Goal: Task Accomplishment & Management: Complete application form

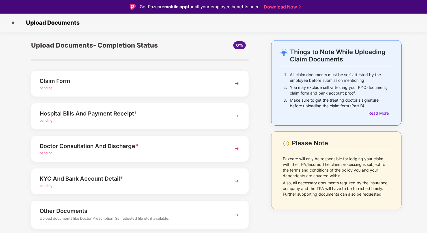
click at [132, 80] on div "Claim Form" at bounding box center [132, 80] width 184 height 9
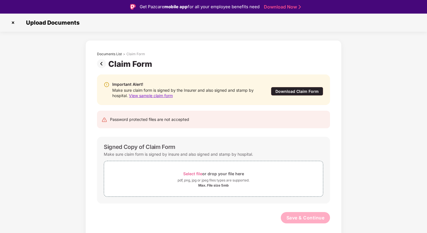
click at [284, 94] on div "Download Claim Form" at bounding box center [297, 91] width 52 height 9
click at [162, 94] on span "View sample claim form" at bounding box center [151, 95] width 44 height 5
click at [12, 23] on img at bounding box center [12, 22] width 9 height 9
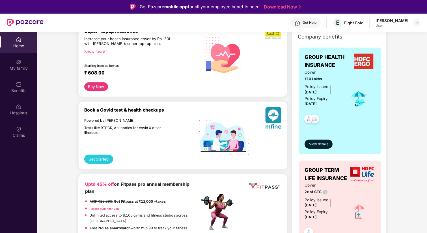
scroll to position [99, 0]
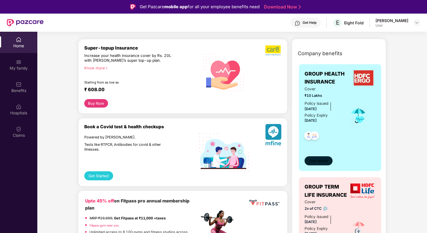
click at [315, 159] on span "View details" at bounding box center [318, 160] width 19 height 5
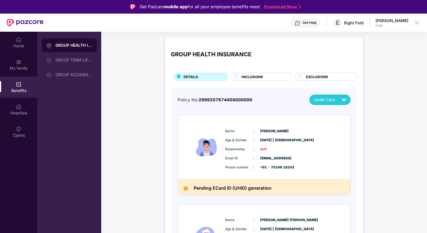
click at [242, 81] on div "GROUP HEALTH INSURANCE DETAILS INCLUSIONS EXCLUSIONS Policy No: 299920767445800…" at bounding box center [264, 218] width 198 height 362
click at [242, 79] on span "INCLUSIONS" at bounding box center [251, 76] width 21 height 5
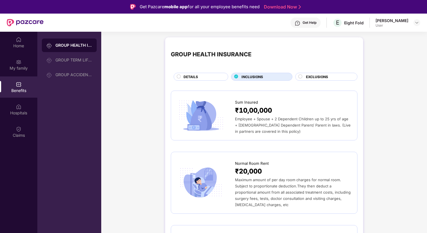
click at [212, 75] on div "DETAILS" at bounding box center [203, 77] width 44 height 6
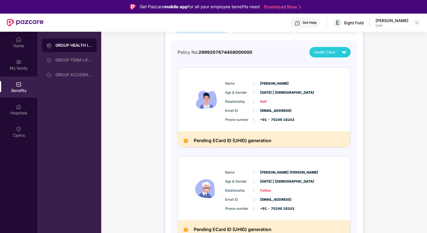
scroll to position [49, 0]
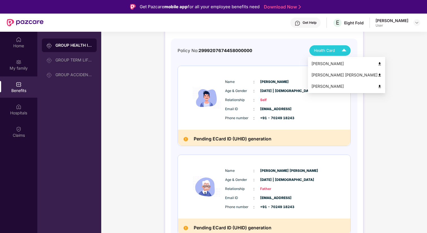
click at [344, 49] on img at bounding box center [344, 50] width 10 height 10
click at [377, 63] on img at bounding box center [379, 64] width 4 height 4
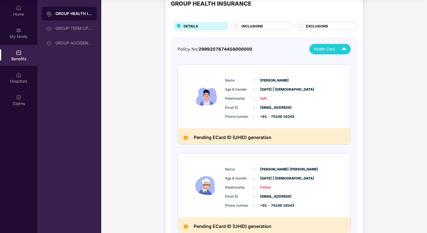
scroll to position [0, 0]
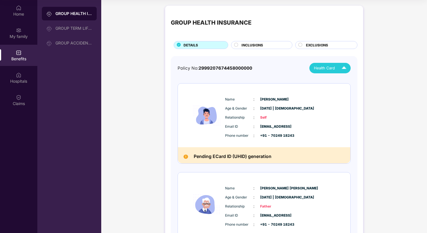
click at [243, 43] on span "INCLUSIONS" at bounding box center [251, 44] width 21 height 5
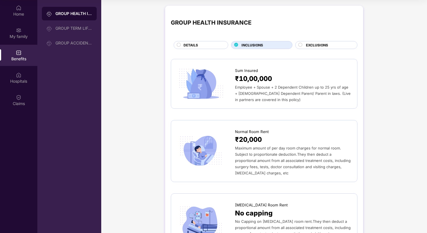
click at [242, 98] on span "Employee + Spouse + 2 Dependent Children up to 25 yrs of age + [DEMOGRAPHIC_DAT…" at bounding box center [293, 93] width 116 height 17
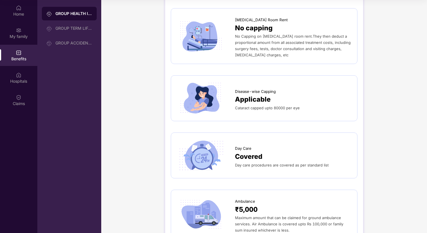
scroll to position [207, 0]
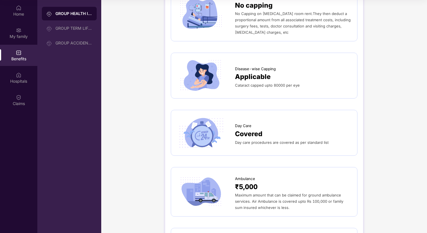
click at [237, 83] on span "Cataract capped upto 80000 per eye" at bounding box center [267, 85] width 65 height 5
click at [234, 127] on div at bounding box center [206, 133] width 58 height 34
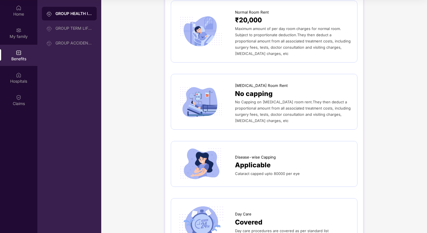
scroll to position [0, 0]
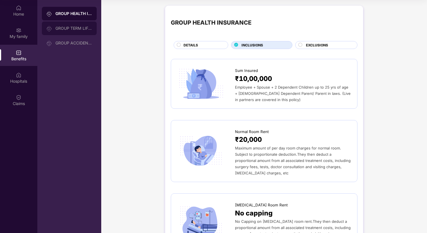
click at [64, 30] on div "GROUP TERM LIFE INSURANCE" at bounding box center [73, 28] width 37 height 5
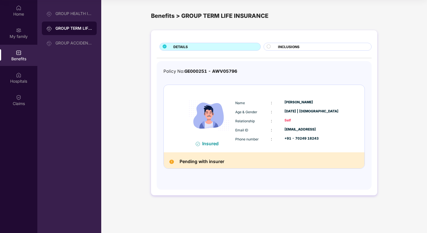
click at [172, 160] on img at bounding box center [171, 161] width 5 height 5
click at [290, 47] on span "INCLUSIONS" at bounding box center [288, 46] width 21 height 5
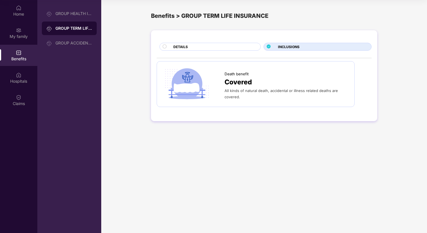
click at [198, 51] on div "DETAILS INCLUSIONS Death benefit Covered All kinds of natural death, accidental…" at bounding box center [264, 75] width 226 height 91
click at [195, 47] on div "DETAILS" at bounding box center [213, 47] width 87 height 6
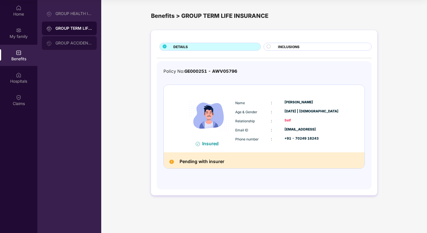
click at [55, 46] on div "GROUP ACCIDENTAL INSURANCE" at bounding box center [69, 43] width 55 height 14
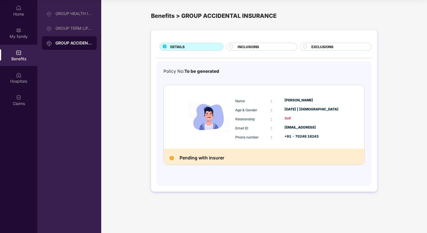
click at [243, 51] on div "DETAILS INCLUSIONS EXCLUSIONS Policy No: To be generated Name : [PERSON_NAME] A…" at bounding box center [264, 110] width 226 height 161
click at [241, 44] on div "INCLUSIONS" at bounding box center [261, 47] width 71 height 8
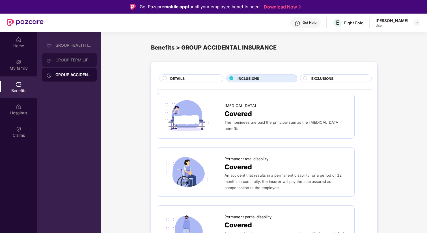
click at [51, 54] on div "GROUP TERM LIFE INSURANCE" at bounding box center [69, 60] width 55 height 14
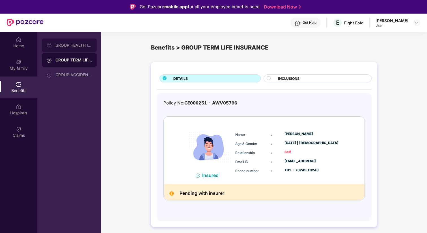
click at [54, 47] on div at bounding box center [50, 45] width 9 height 6
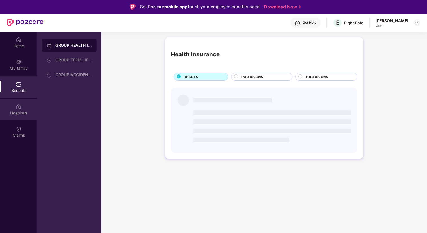
click at [19, 112] on div "Hospitals" at bounding box center [18, 113] width 37 height 6
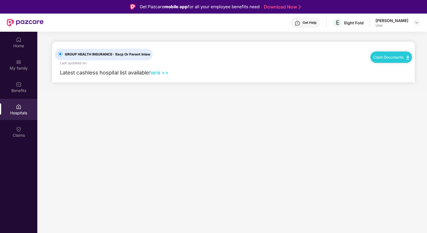
click at [167, 74] on link "here >>" at bounding box center [158, 72] width 19 height 6
click at [383, 55] on link "Claim Documents" at bounding box center [391, 57] width 36 height 5
click at [384, 76] on link "Claim Process" at bounding box center [393, 78] width 37 height 12
click at [309, 25] on div "Get Help" at bounding box center [309, 22] width 14 height 5
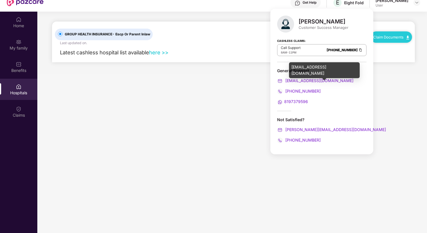
scroll to position [23, 0]
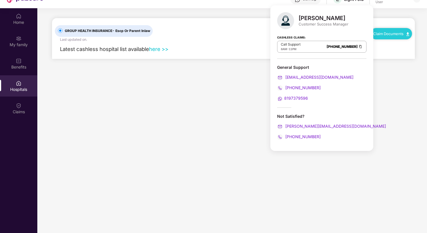
click at [290, 95] on span "8197379596" at bounding box center [296, 97] width 24 height 5
click at [207, 98] on main "GROUP HEALTH INSURANCE - Escp Or Parent Inlaw Last updated on . Claim Documents…" at bounding box center [231, 124] width 389 height 233
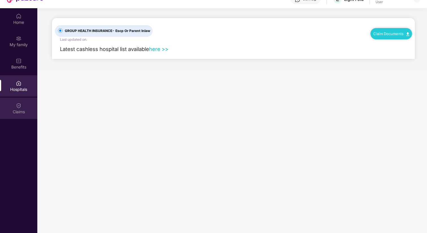
click at [12, 104] on div "Claims" at bounding box center [18, 107] width 37 height 21
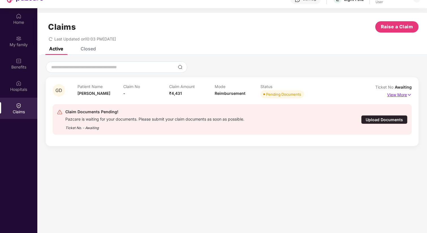
click at [400, 96] on p "View More" at bounding box center [399, 94] width 25 height 8
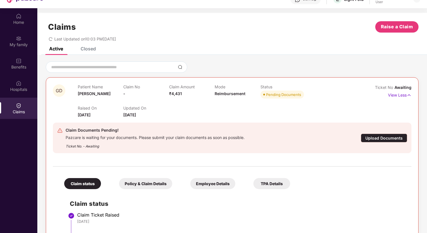
scroll to position [0, 0]
click at [212, 183] on div "Employee Details" at bounding box center [212, 182] width 45 height 11
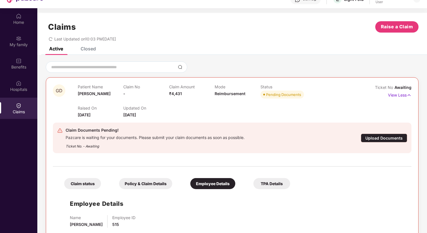
scroll to position [4, 0]
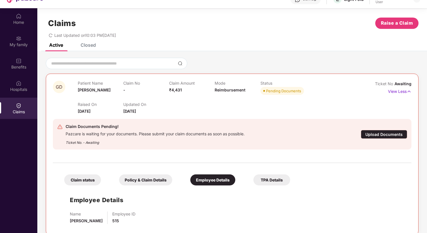
click at [260, 181] on div "TPA Details" at bounding box center [271, 179] width 37 height 11
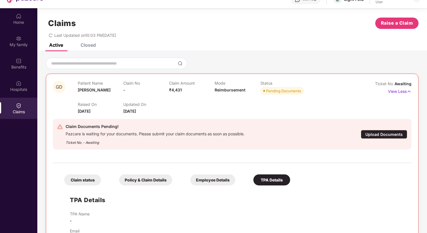
scroll to position [16, 0]
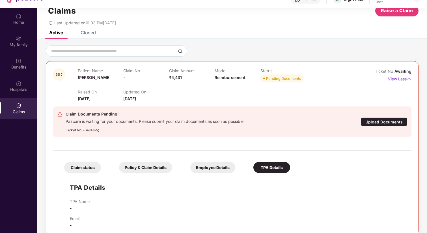
click at [155, 168] on div "Policy & Claim Details" at bounding box center [145, 167] width 53 height 11
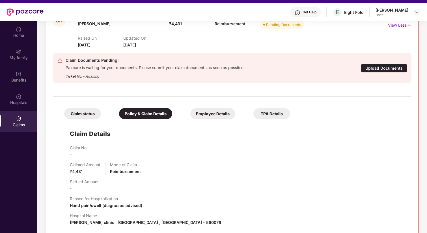
scroll to position [9, 0]
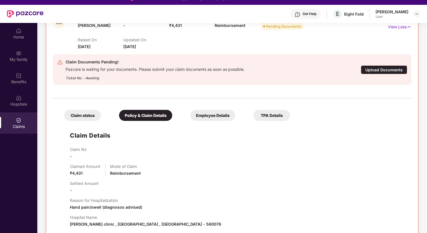
click at [82, 116] on div "Claim status" at bounding box center [82, 115] width 37 height 11
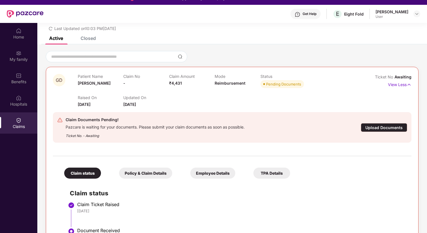
scroll to position [32, 0]
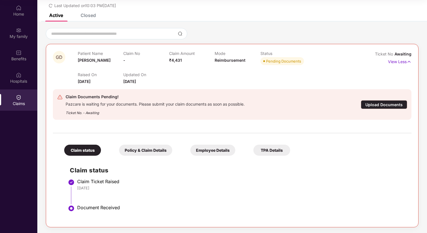
click at [375, 104] on div "Upload Documents" at bounding box center [383, 104] width 46 height 9
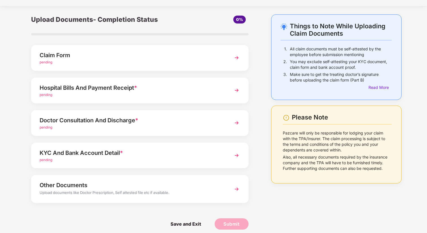
scroll to position [17, 0]
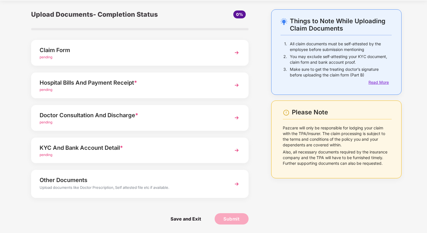
click at [377, 80] on div "Read More" at bounding box center [379, 82] width 23 height 6
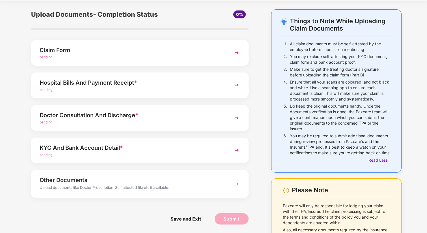
click at [236, 54] on img at bounding box center [236, 52] width 10 height 10
